Goal: Transaction & Acquisition: Purchase product/service

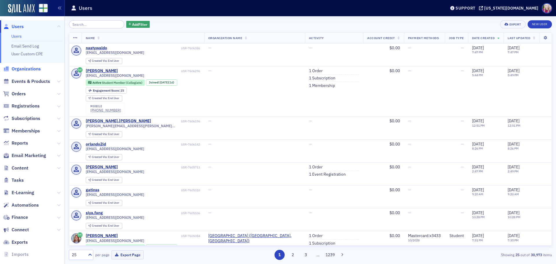
click at [38, 67] on span "Organizations" at bounding box center [26, 69] width 29 height 6
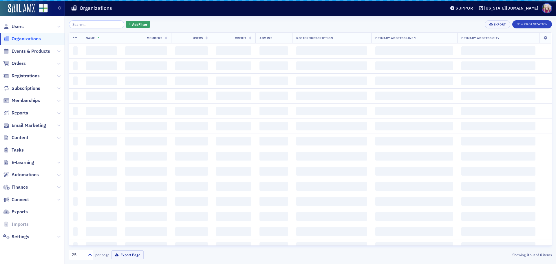
click at [88, 26] on input "search" at bounding box center [96, 24] width 55 height 8
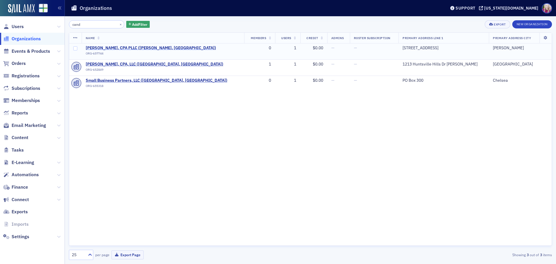
type input "cand"
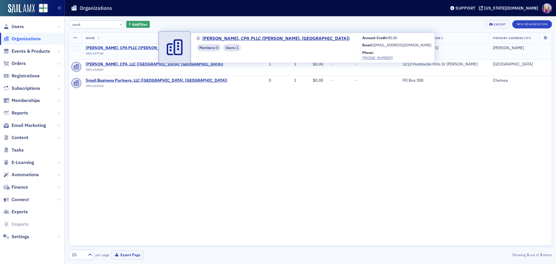
click at [111, 47] on span "[PERSON_NAME], CPA PLLC ([PERSON_NAME], [GEOGRAPHIC_DATA])" at bounding box center [151, 47] width 130 height 5
select select "US"
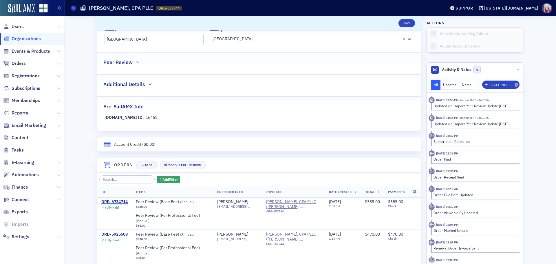
scroll to position [261, 0]
click at [122, 61] on h2 "Peer Review" at bounding box center [117, 63] width 29 height 8
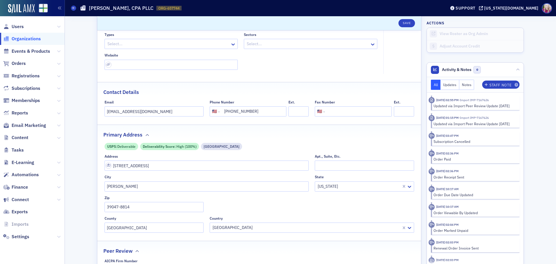
scroll to position [0, 0]
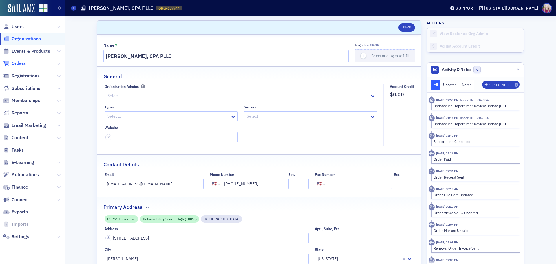
click at [20, 61] on span "Orders" at bounding box center [19, 63] width 14 height 6
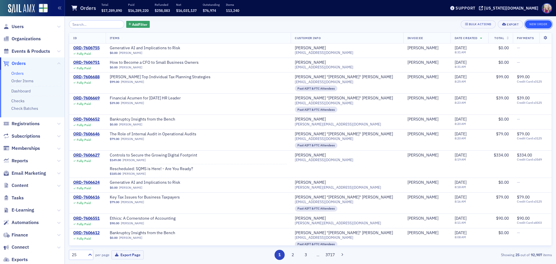
click at [535, 23] on button "New Order" at bounding box center [538, 24] width 27 height 8
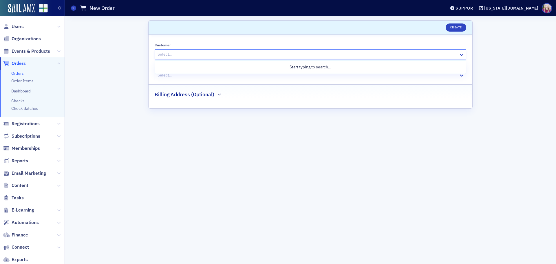
click at [192, 55] on div at bounding box center [307, 54] width 301 height 7
click at [211, 53] on div at bounding box center [307, 54] width 301 height 7
type input "cand"
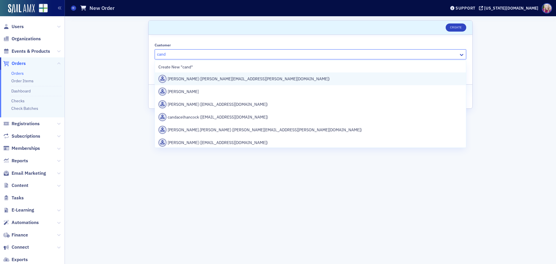
click at [242, 77] on div "[PERSON_NAME] ([PERSON_NAME][EMAIL_ADDRESS][PERSON_NAME][DOMAIN_NAME])" at bounding box center [310, 79] width 304 height 8
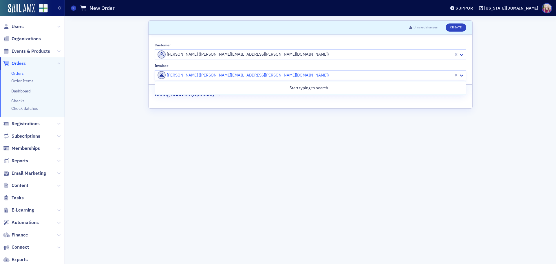
click at [268, 76] on div at bounding box center [305, 75] width 296 height 7
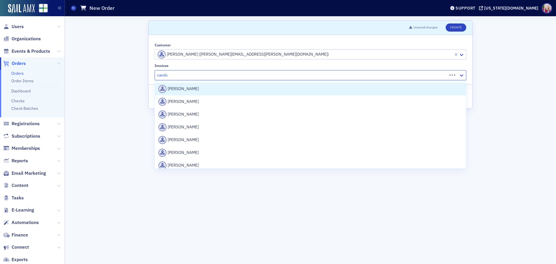
type input "candias"
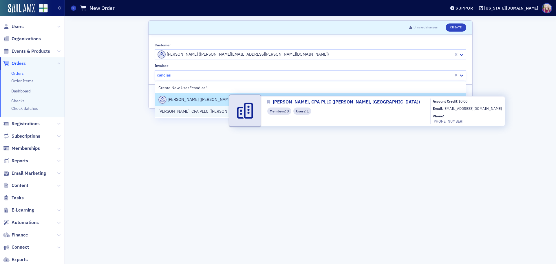
click at [206, 112] on span "[PERSON_NAME], CPA PLLC ([PERSON_NAME], [GEOGRAPHIC_DATA])" at bounding box center [221, 111] width 127 height 6
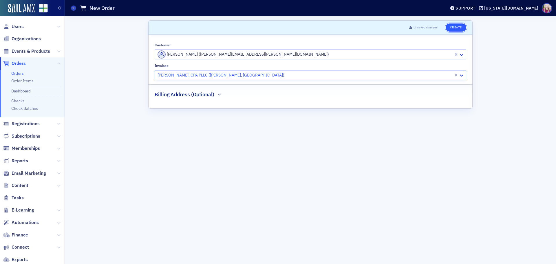
click at [451, 27] on button "Create" at bounding box center [456, 27] width 21 height 8
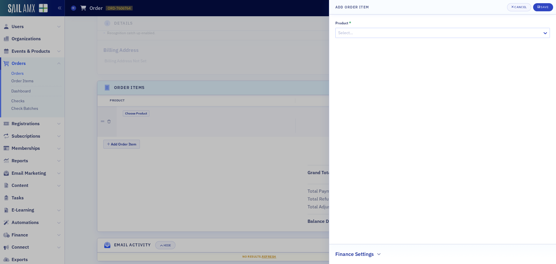
scroll to position [135, 0]
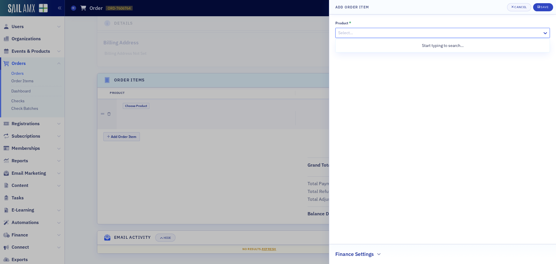
click at [357, 34] on div at bounding box center [440, 32] width 204 height 7
type input "peer review"
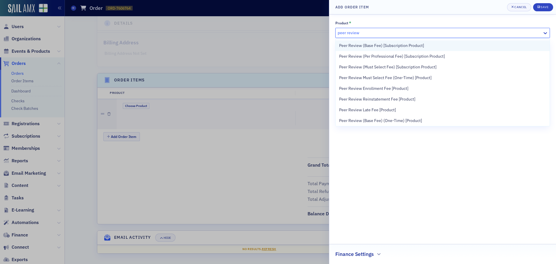
click at [387, 46] on span "Peer Review (Base Fee) [Subscription Product]" at bounding box center [381, 46] width 85 height 6
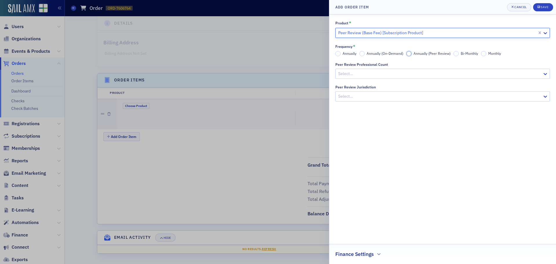
click at [407, 52] on input "Annually (Peer Review)" at bounding box center [408, 53] width 5 height 5
click at [357, 74] on div at bounding box center [440, 73] width 204 height 7
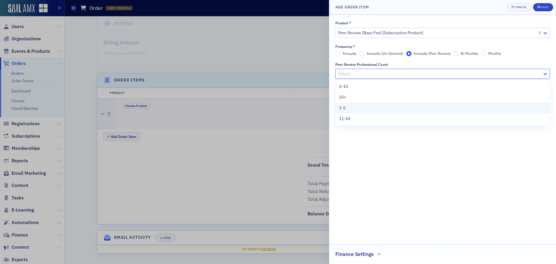
click at [345, 105] on span "1-5" at bounding box center [342, 108] width 6 height 6
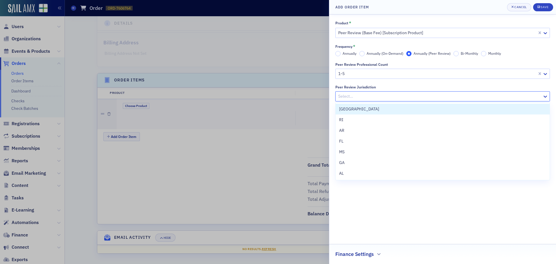
click at [352, 94] on div at bounding box center [440, 96] width 204 height 7
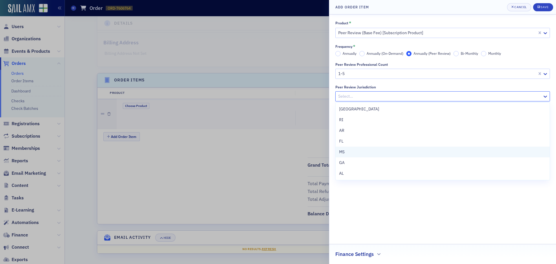
click at [348, 149] on div "MS" at bounding box center [442, 152] width 207 height 6
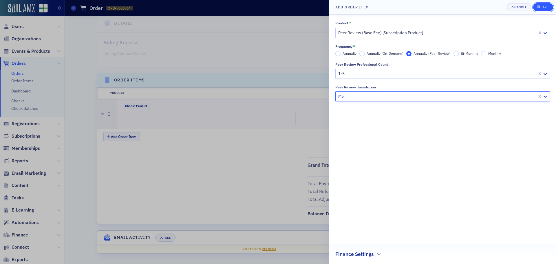
click at [543, 10] on button "Save" at bounding box center [543, 7] width 20 height 8
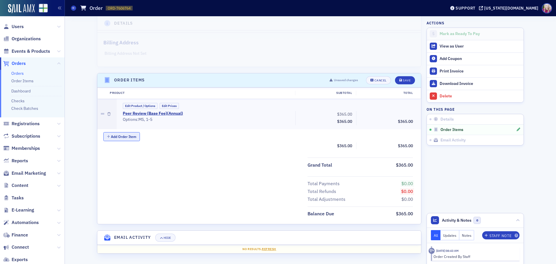
click at [125, 138] on button "Add Order Item" at bounding box center [121, 136] width 36 height 9
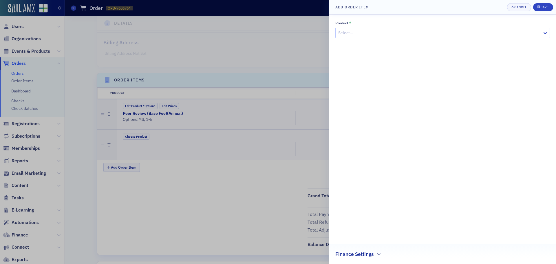
click at [365, 34] on div at bounding box center [440, 32] width 204 height 7
type input "peer review"
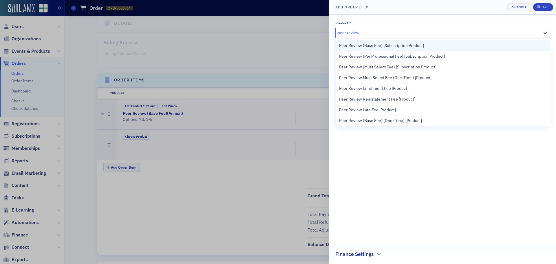
click at [396, 46] on span "Peer Review (Base Fee) [Subscription Product]" at bounding box center [381, 46] width 85 height 6
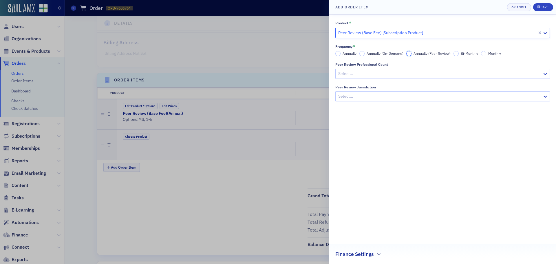
drag, startPoint x: 409, startPoint y: 54, endPoint x: 397, endPoint y: 63, distance: 15.3
click at [409, 54] on input "Annually (Peer Review)" at bounding box center [408, 53] width 5 height 5
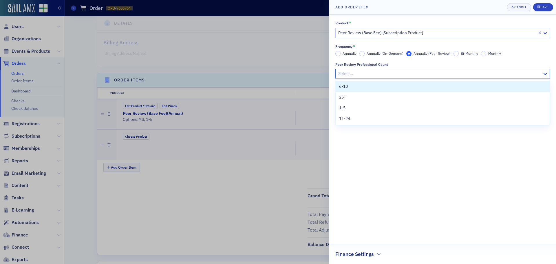
drag, startPoint x: 390, startPoint y: 73, endPoint x: 381, endPoint y: 78, distance: 10.6
click at [390, 73] on div at bounding box center [440, 73] width 204 height 7
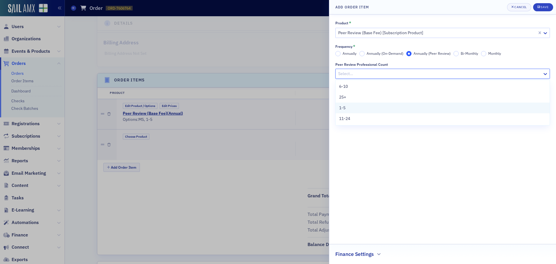
click at [351, 108] on div "1-5" at bounding box center [442, 108] width 207 height 6
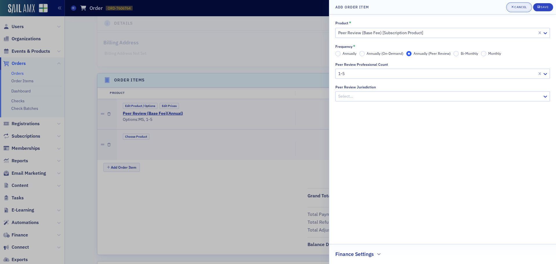
click at [522, 7] on div "Cancel" at bounding box center [520, 7] width 12 height 3
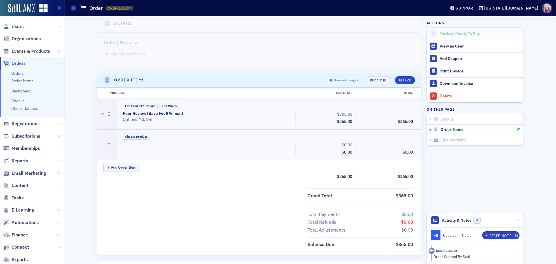
click at [107, 147] on button "button" at bounding box center [108, 144] width 3 height 30
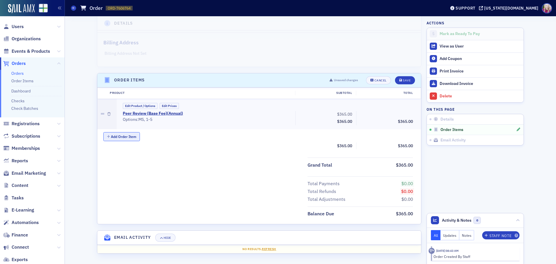
click at [114, 137] on button "Add Order Item" at bounding box center [121, 136] width 36 height 9
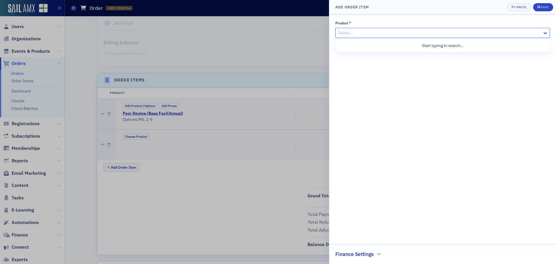
click at [368, 31] on div at bounding box center [440, 32] width 204 height 7
type input "peer"
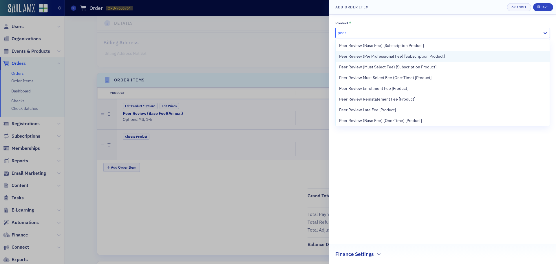
click at [391, 54] on span "Peer Review (Per Professional Fee) [Subscription Product]" at bounding box center [392, 56] width 106 height 6
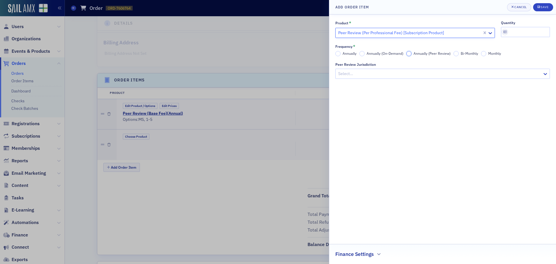
click at [410, 54] on input "Annually (Peer Review)" at bounding box center [408, 53] width 5 height 5
click at [392, 77] on div at bounding box center [440, 73] width 204 height 7
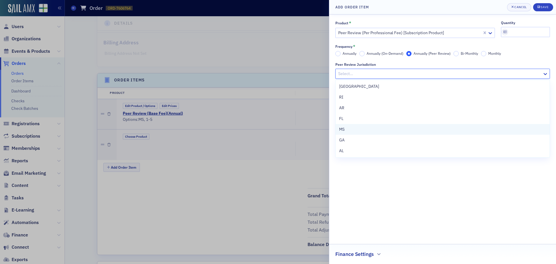
click at [345, 127] on div "MS" at bounding box center [442, 129] width 207 height 6
drag, startPoint x: 523, startPoint y: 36, endPoint x: 526, endPoint y: 34, distance: 3.4
click at [523, 36] on input "quantity" at bounding box center [525, 32] width 49 height 10
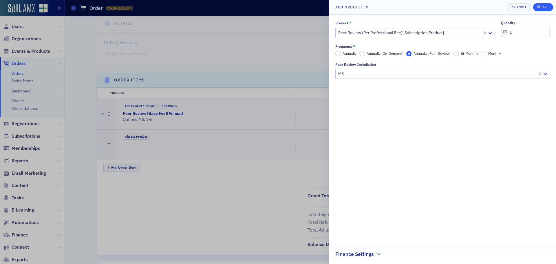
type input "1"
click at [550, 6] on button "Save" at bounding box center [543, 7] width 20 height 8
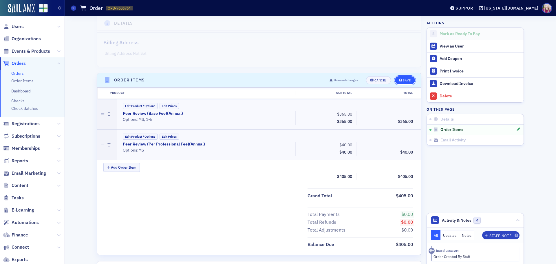
click at [399, 80] on icon "submit" at bounding box center [400, 80] width 3 height 3
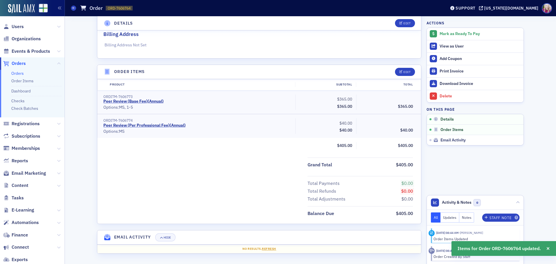
scroll to position [0, 0]
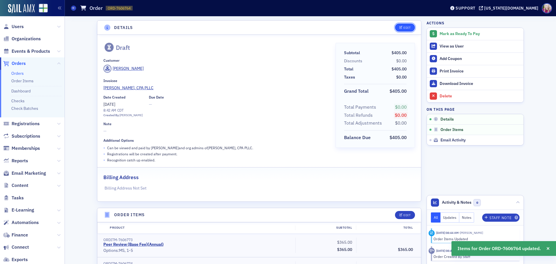
click at [399, 26] on icon "button" at bounding box center [400, 27] width 3 height 3
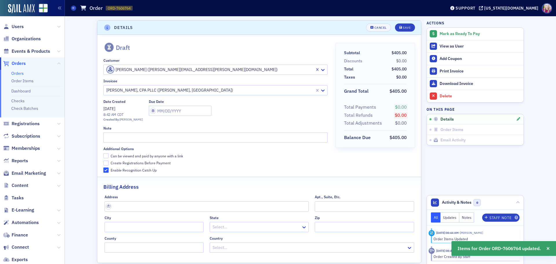
scroll to position [1, 0]
click at [161, 109] on input "text" at bounding box center [180, 110] width 63 height 10
select select "8"
select select "2025"
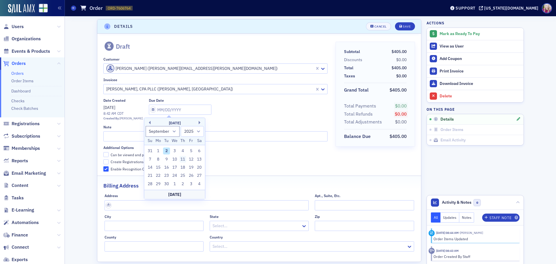
click at [183, 157] on div "11" at bounding box center [183, 159] width 7 height 7
type input "[DATE]"
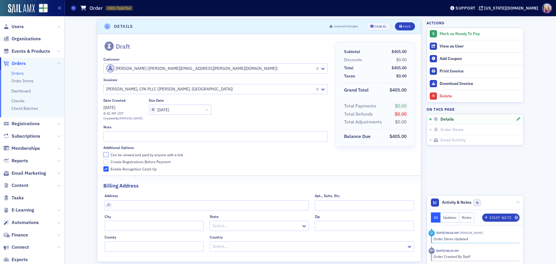
click at [104, 153] on input "Can be viewed and paid by anyone with a link" at bounding box center [105, 154] width 5 height 5
checkbox input "true"
click at [118, 136] on input "text" at bounding box center [215, 136] width 224 height 10
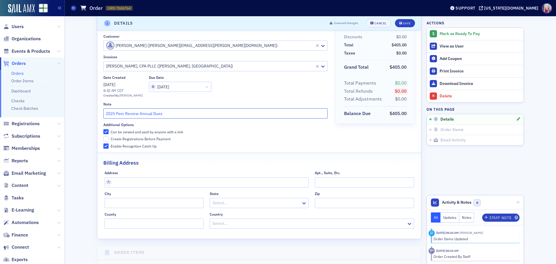
scroll to position [0, 0]
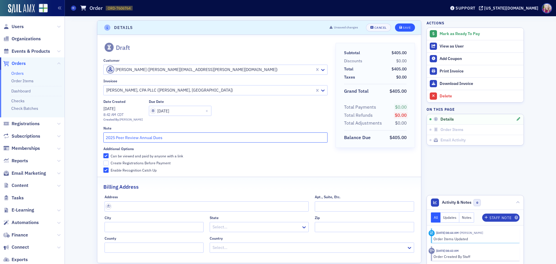
type input "2025 Peer Review Annual Dues"
click at [405, 26] on div "Save" at bounding box center [407, 27] width 8 height 3
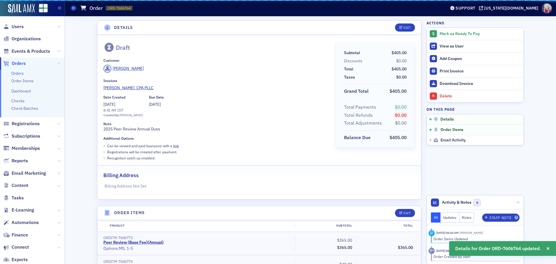
scroll to position [1, 0]
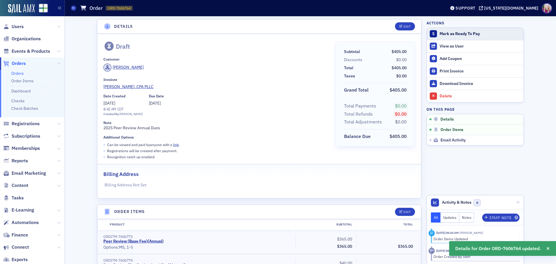
click at [460, 33] on div "Mark as Ready To Pay" at bounding box center [480, 33] width 81 height 5
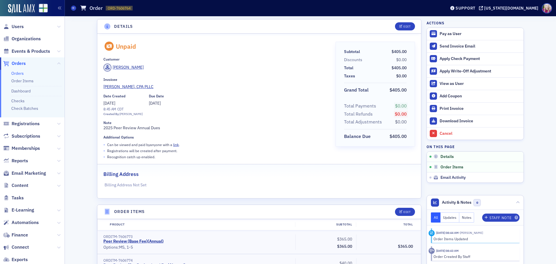
scroll to position [0, 0]
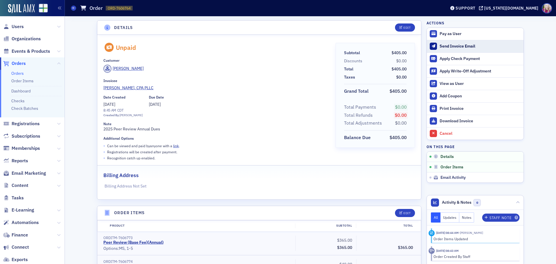
click at [458, 45] on div "Send Invoice Email" at bounding box center [480, 46] width 81 height 5
